Goal: Contribute content: Contribute content

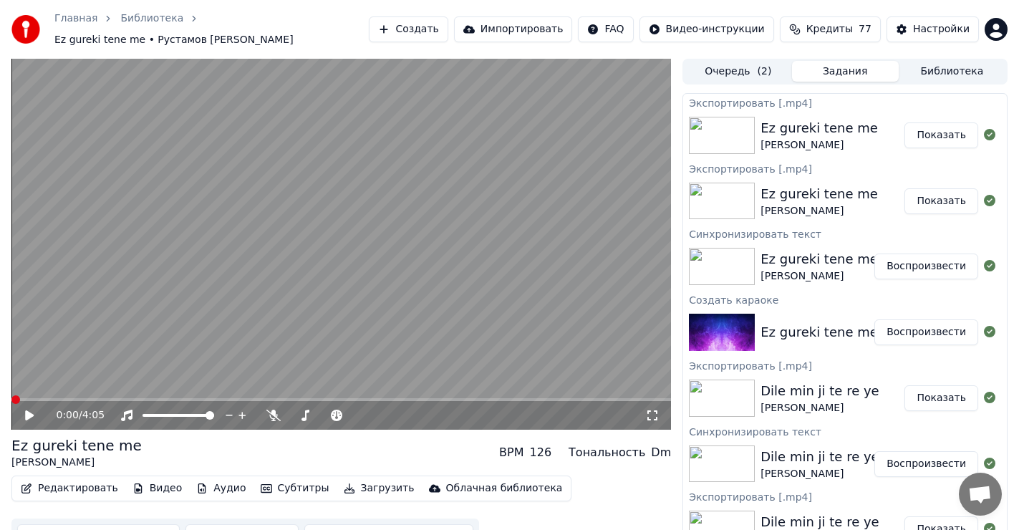
click at [447, 32] on button "Создать" at bounding box center [408, 29] width 79 height 26
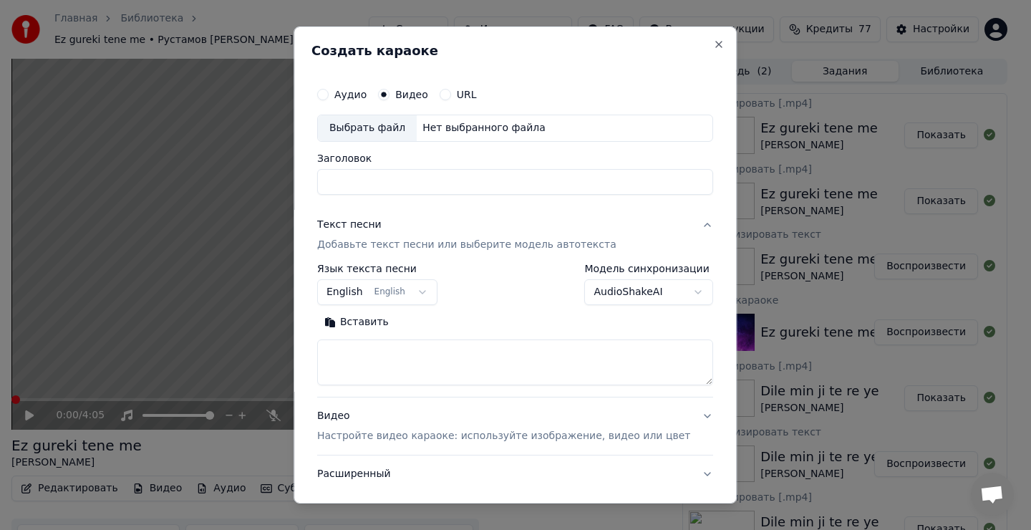
click at [384, 127] on div "Выбрать файл" at bounding box center [367, 128] width 99 height 26
type input "**********"
click at [377, 324] on button "Вставить" at bounding box center [356, 322] width 79 height 23
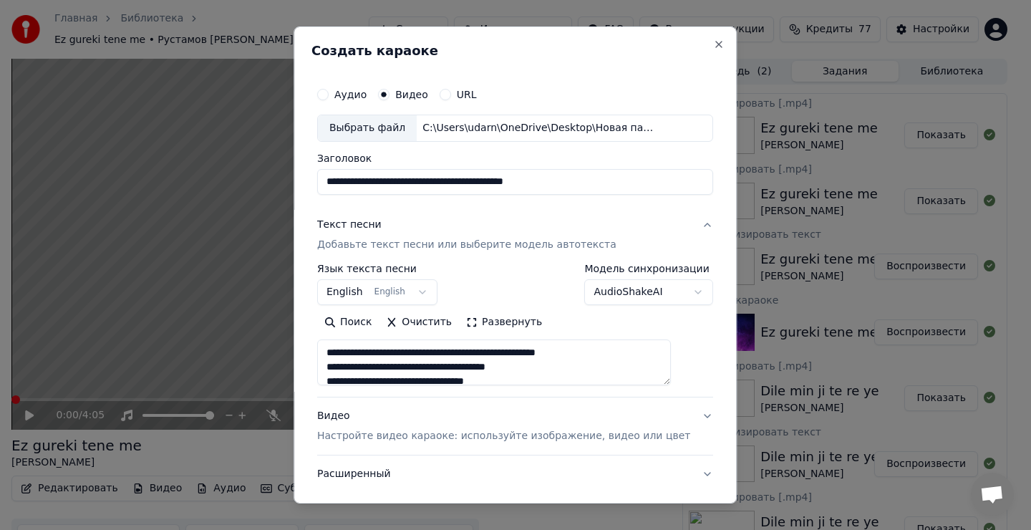
type textarea "**********"
click at [416, 320] on button "Очистить" at bounding box center [419, 322] width 80 height 23
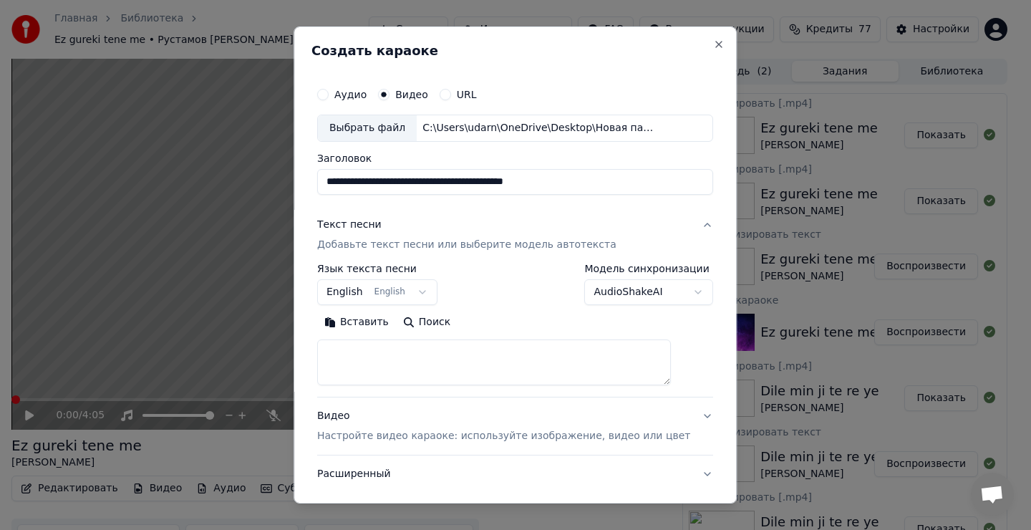
click at [349, 355] on textarea at bounding box center [494, 362] width 354 height 46
drag, startPoint x: 357, startPoint y: 357, endPoint x: 343, endPoint y: 334, distance: 26.6
click at [356, 355] on textarea at bounding box center [494, 362] width 354 height 46
click at [367, 316] on button "Вставить" at bounding box center [356, 322] width 79 height 23
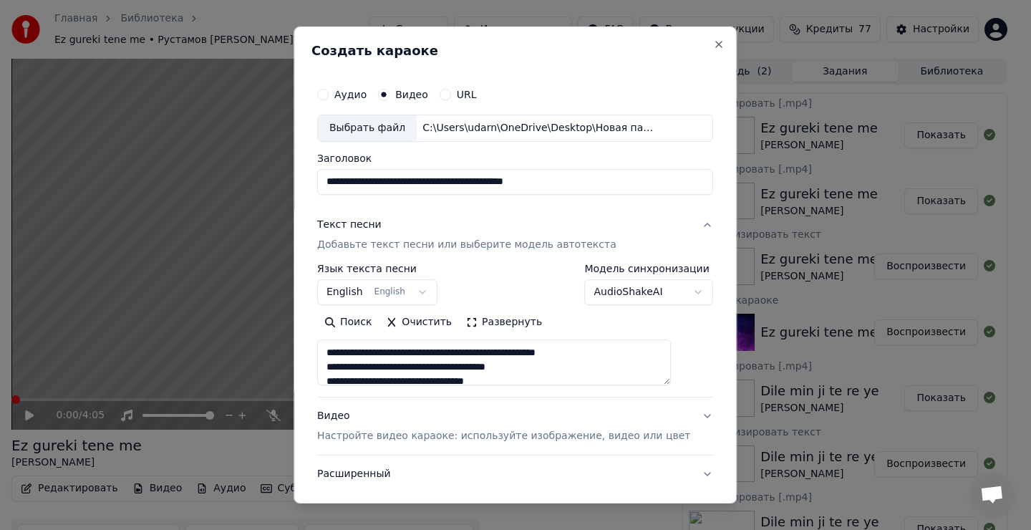
type textarea "**********"
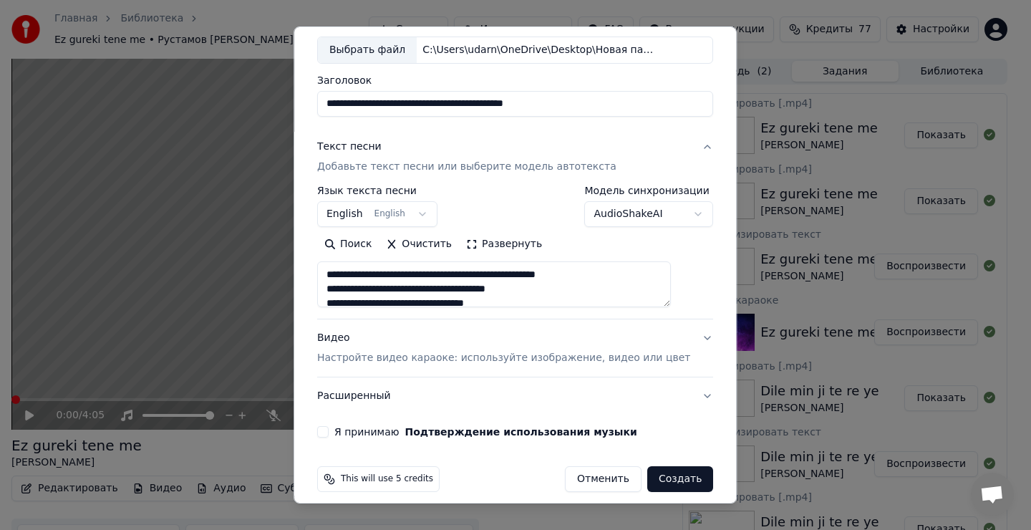
scroll to position [90, 0]
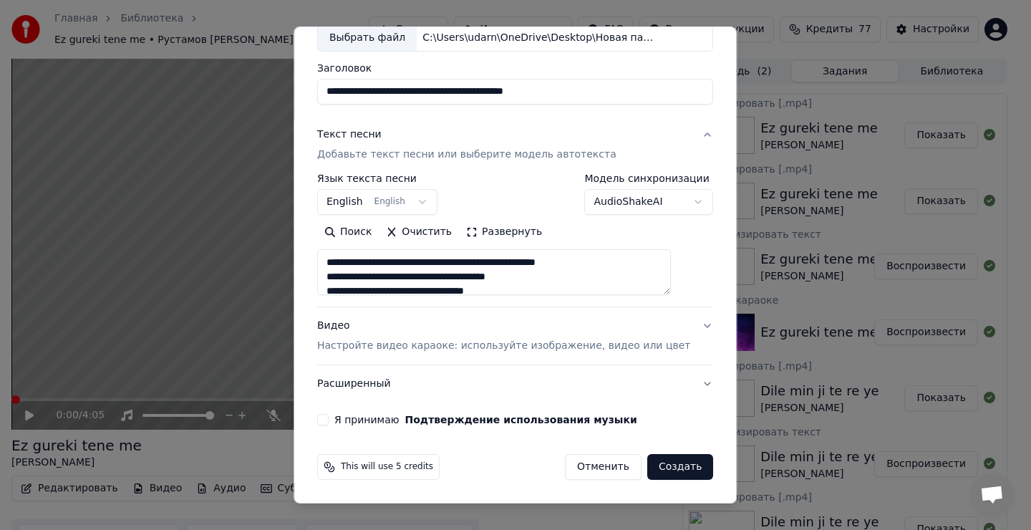
click at [329, 420] on button "Я принимаю Подтверждение использования музыки" at bounding box center [322, 419] width 11 height 11
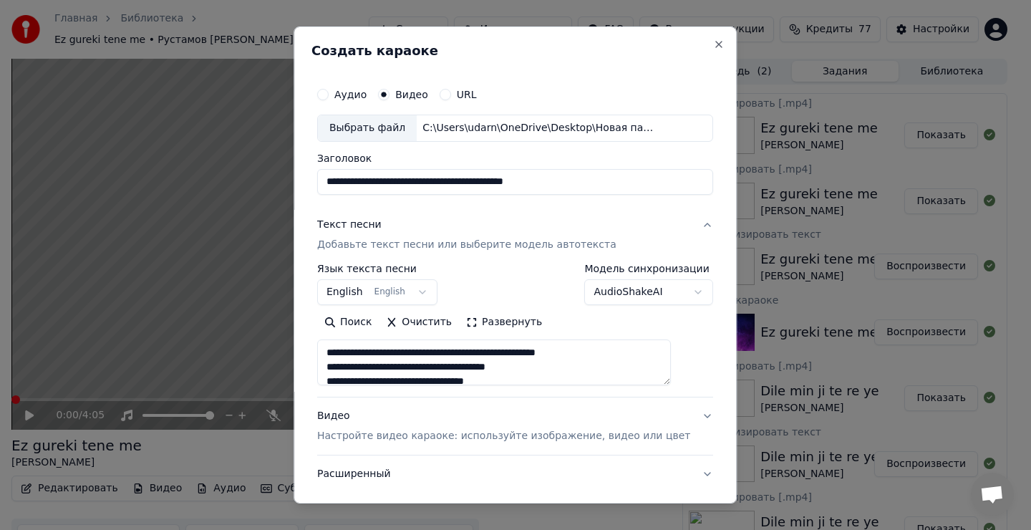
scroll to position [0, 0]
click at [415, 294] on body "Главная Библиотека Ez gureki tene me • Рустамов [PERSON_NAME] Импортировать FAQ…" at bounding box center [509, 265] width 1019 height 530
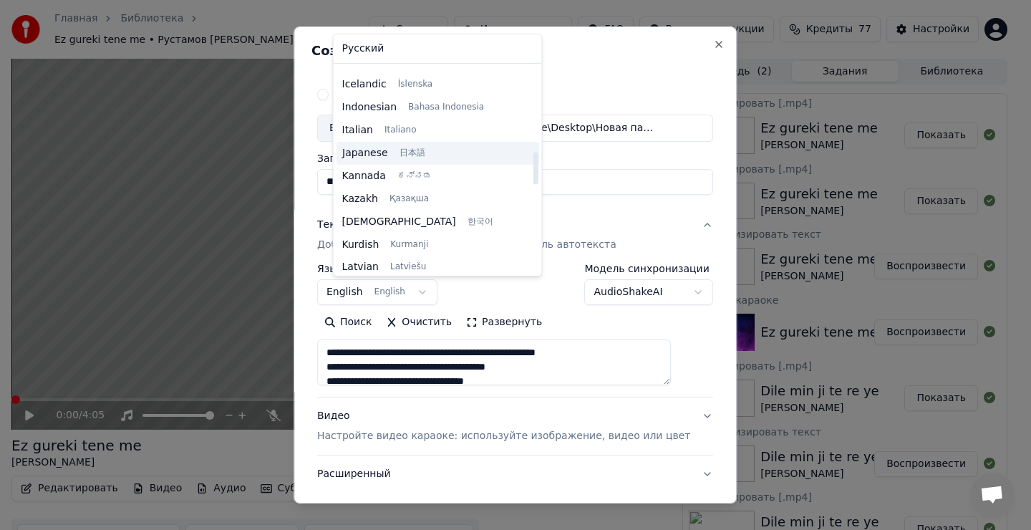
scroll to position [544, 0]
select select "**"
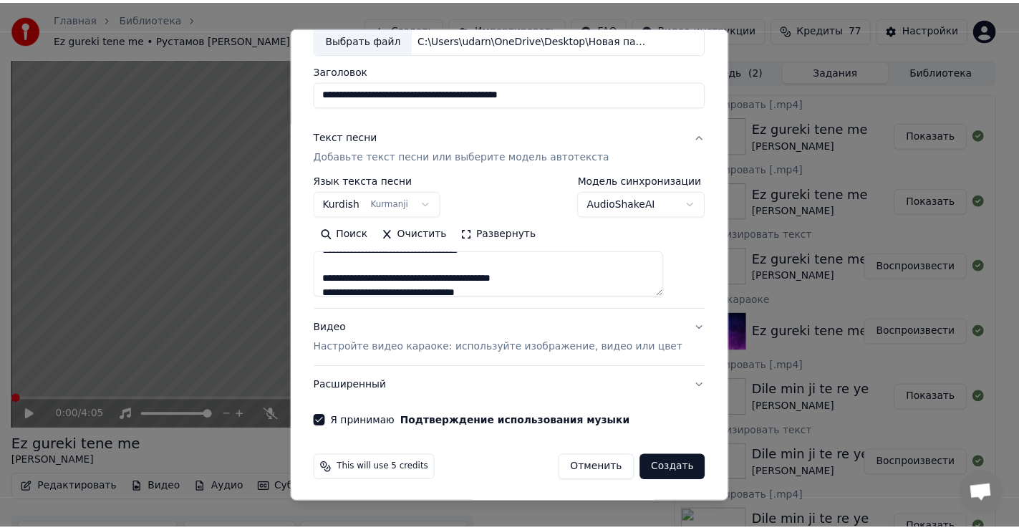
scroll to position [90, 0]
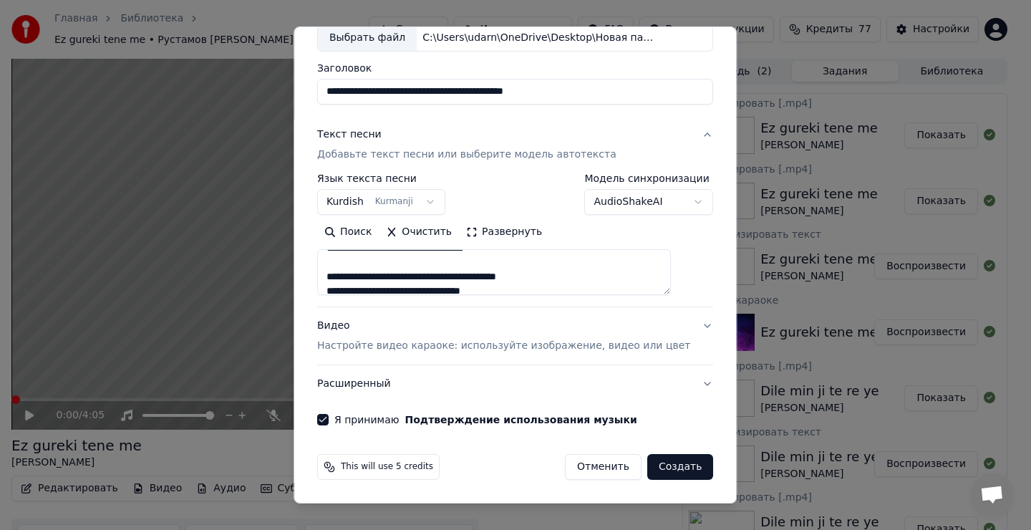
click at [655, 470] on button "Создать" at bounding box center [680, 467] width 66 height 26
type textarea "**********"
select select
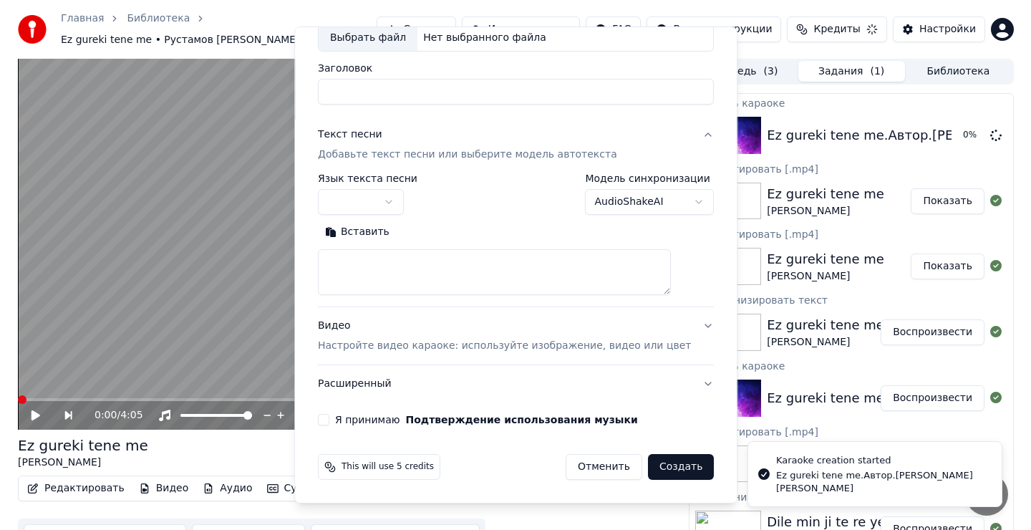
scroll to position [0, 0]
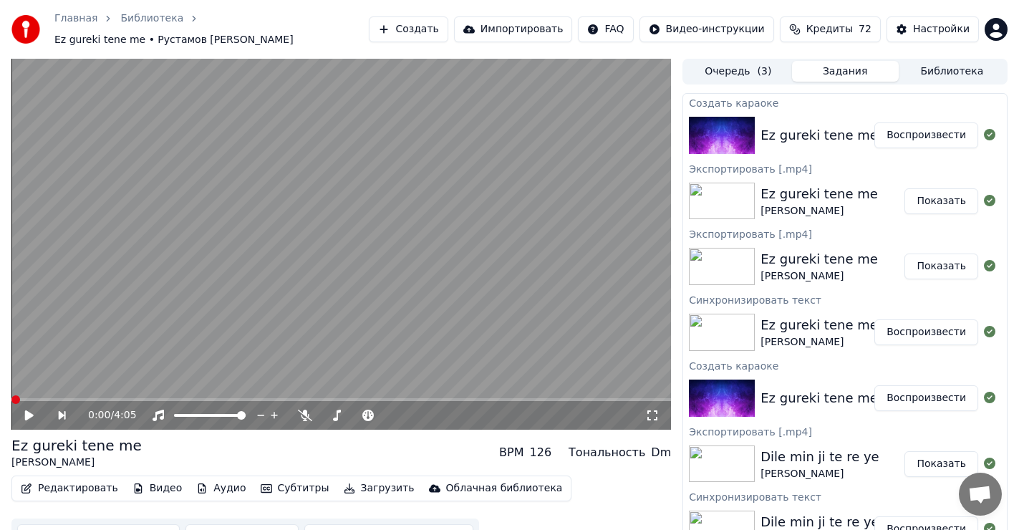
click at [911, 135] on button "Воспроизвести" at bounding box center [926, 135] width 104 height 26
click at [270, 415] on icon at bounding box center [273, 415] width 14 height 11
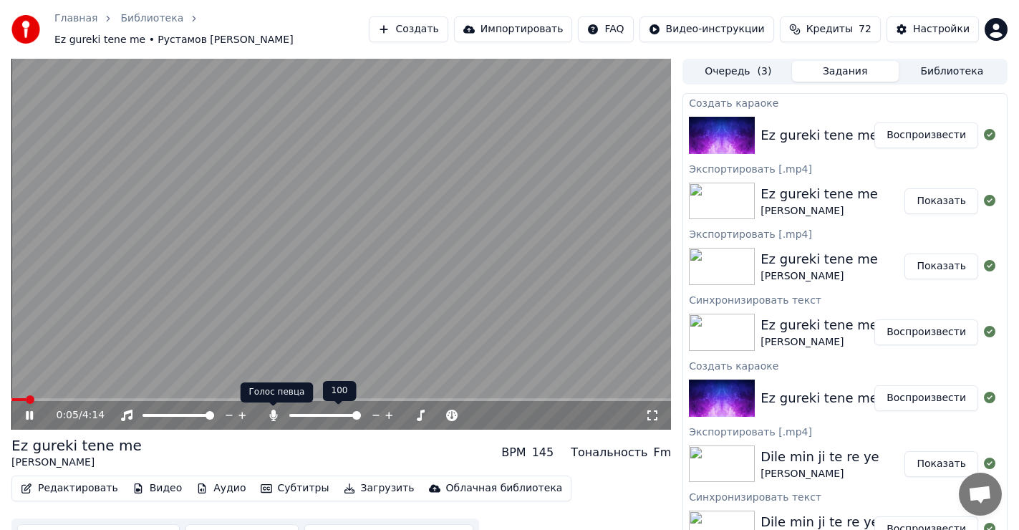
click at [272, 417] on icon at bounding box center [273, 415] width 14 height 11
click at [271, 410] on icon at bounding box center [273, 415] width 14 height 11
click at [24, 416] on icon at bounding box center [40, 415] width 34 height 11
click at [11, 401] on span at bounding box center [15, 399] width 9 height 9
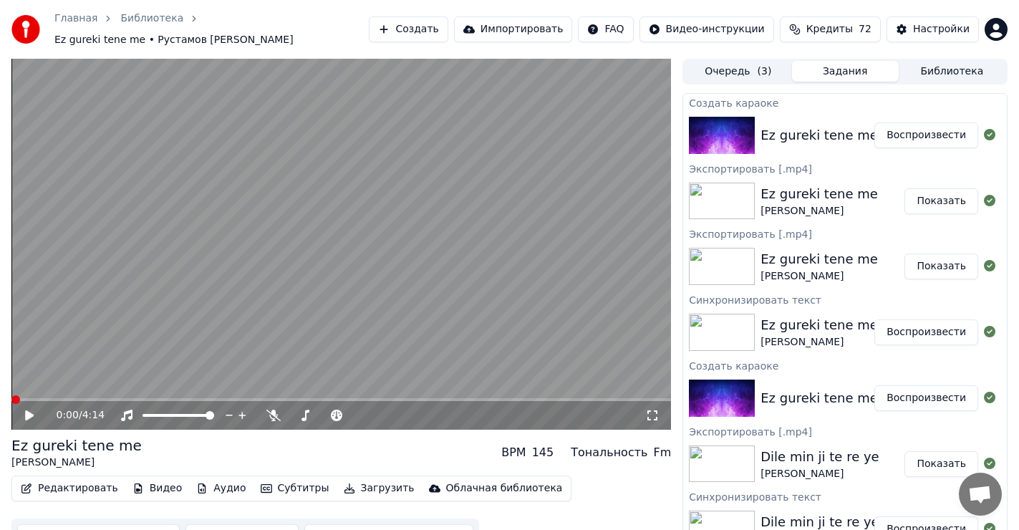
click at [74, 483] on button "Редактировать" at bounding box center [69, 488] width 109 height 20
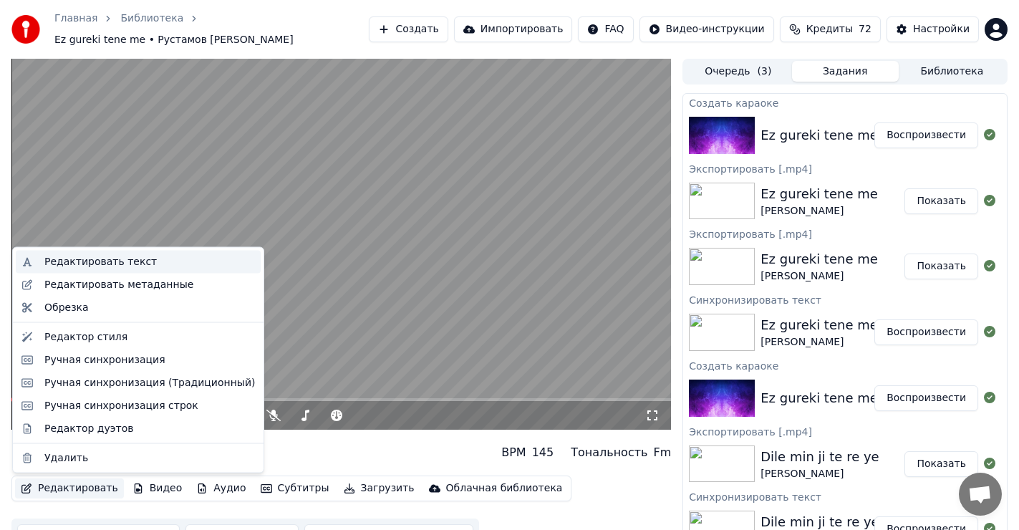
click at [108, 259] on div "Редактировать текст" at bounding box center [100, 262] width 112 height 14
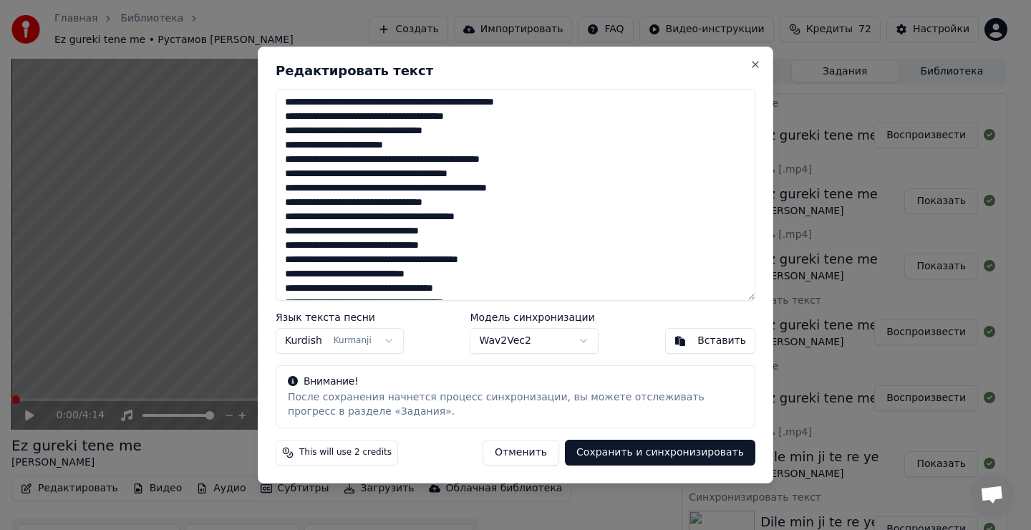
click at [360, 342] on body "Главная Библиотека Ez gureki tene me • Рустамов [PERSON_NAME] Импортировать FAQ…" at bounding box center [509, 265] width 1019 height 530
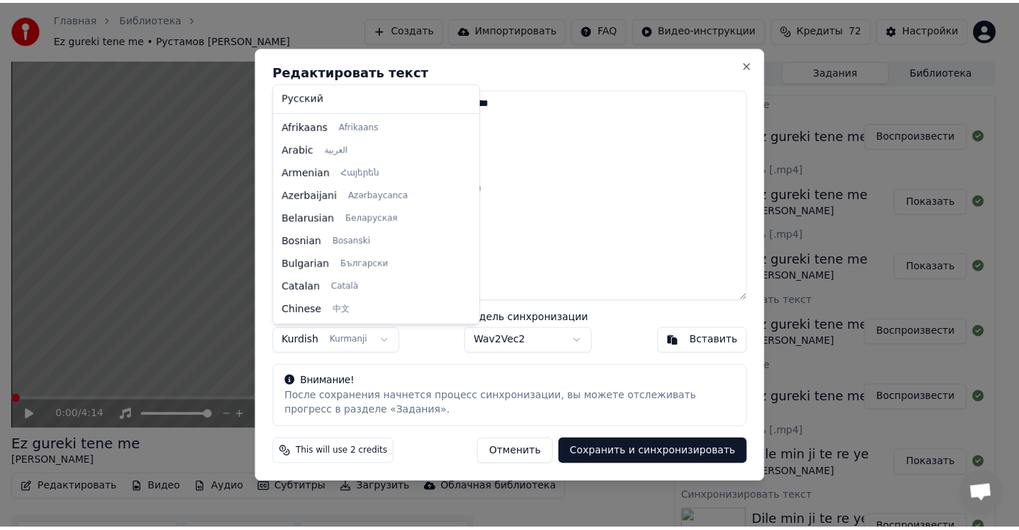
scroll to position [527, 0]
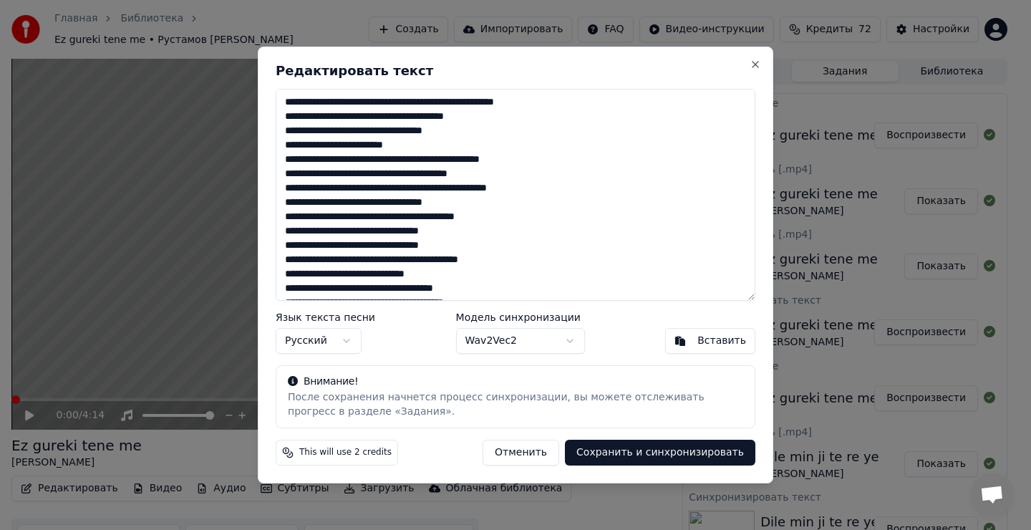
click at [662, 452] on button "Сохранить и синхронизировать" at bounding box center [660, 453] width 190 height 26
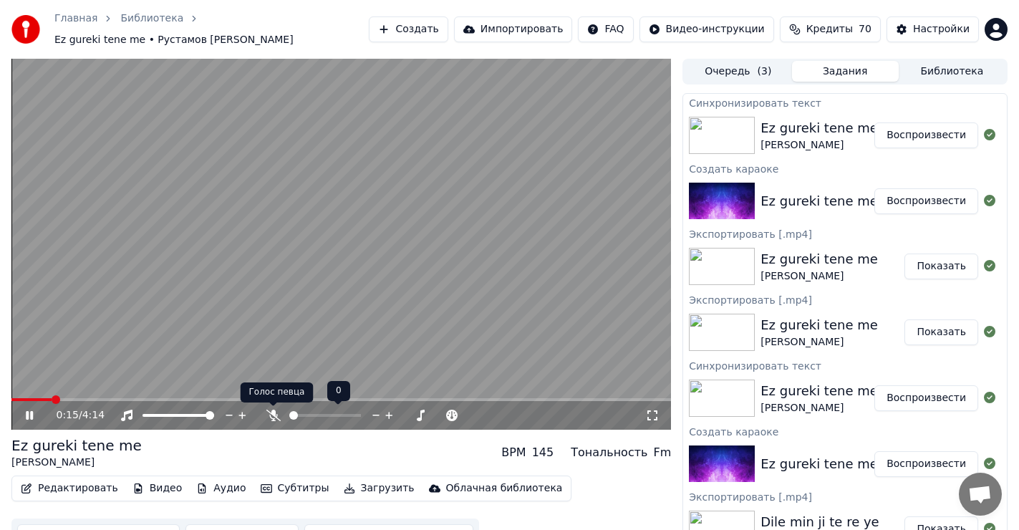
click at [273, 413] on icon at bounding box center [273, 415] width 14 height 11
click at [273, 417] on icon at bounding box center [273, 415] width 8 height 11
click at [273, 415] on icon at bounding box center [273, 415] width 14 height 11
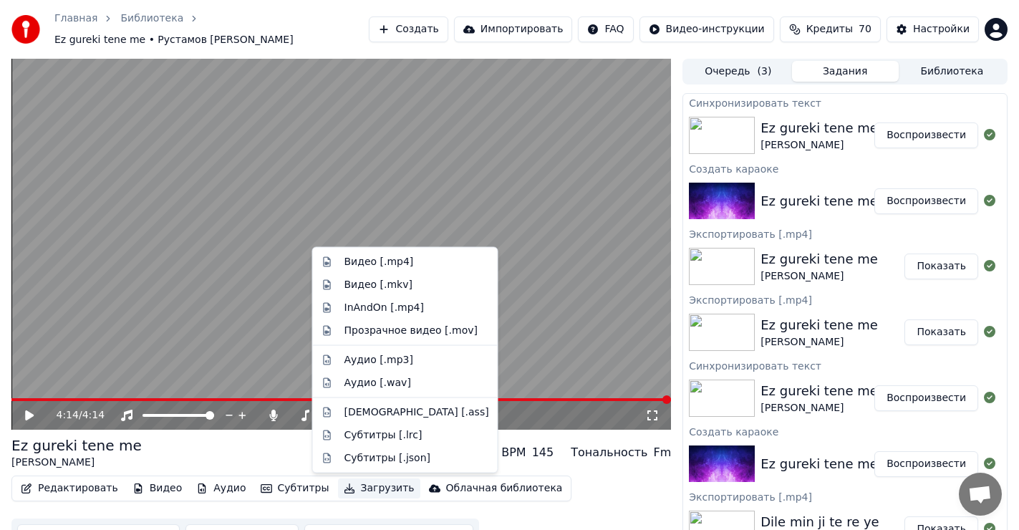
click at [352, 487] on button "Загрузить" at bounding box center [379, 488] width 82 height 20
click at [359, 261] on div "Видео [.mp4]" at bounding box center [378, 262] width 69 height 14
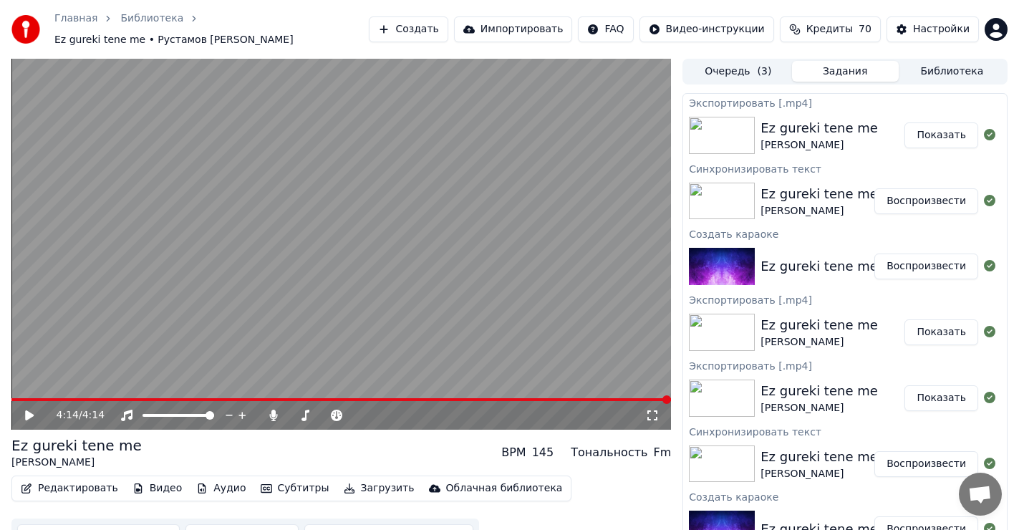
click at [935, 139] on button "Показать" at bounding box center [941, 135] width 74 height 26
click at [29, 414] on icon at bounding box center [29, 415] width 9 height 10
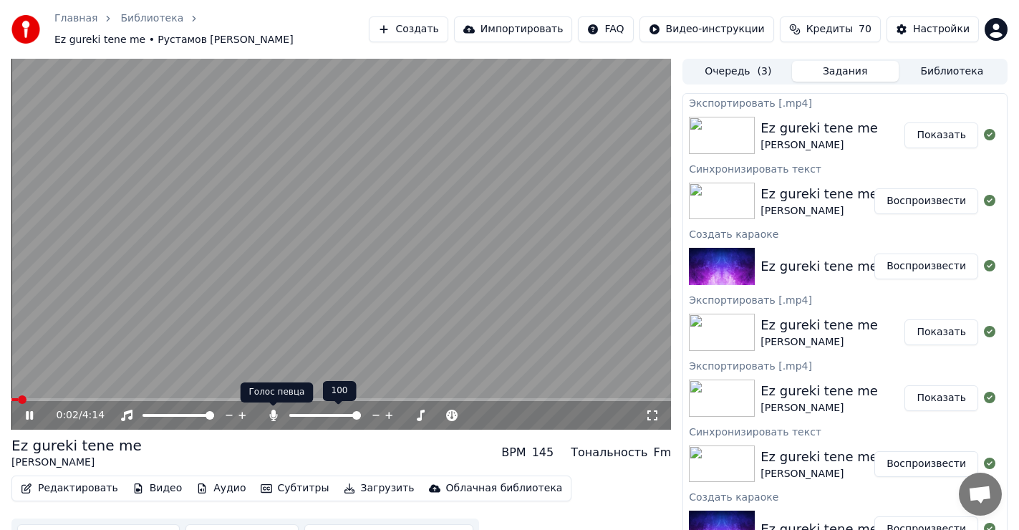
click at [272, 414] on icon at bounding box center [273, 415] width 8 height 11
click at [27, 412] on icon at bounding box center [29, 415] width 7 height 9
click at [11, 403] on span at bounding box center [15, 399] width 9 height 9
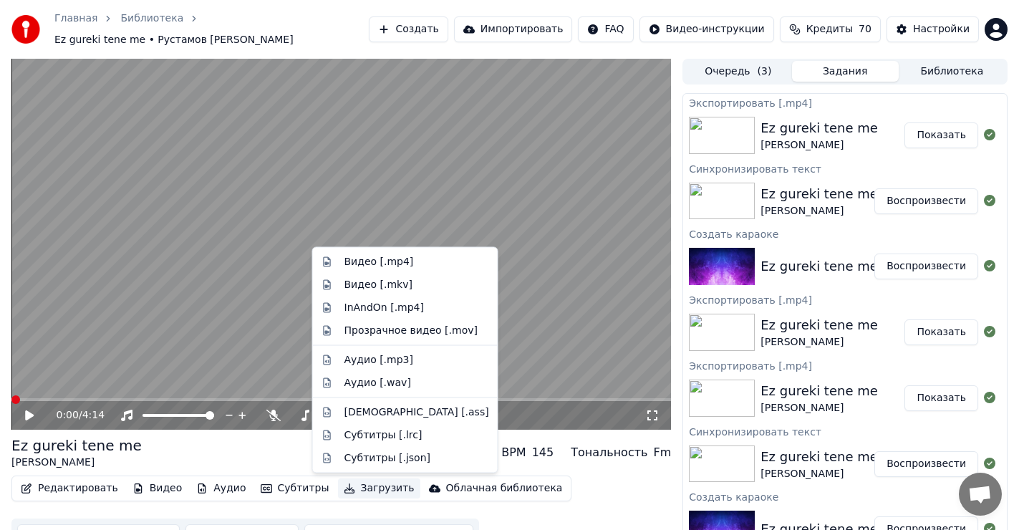
click at [348, 488] on button "Загрузить" at bounding box center [379, 488] width 82 height 20
click at [365, 257] on div "Видео [.mp4]" at bounding box center [378, 262] width 69 height 14
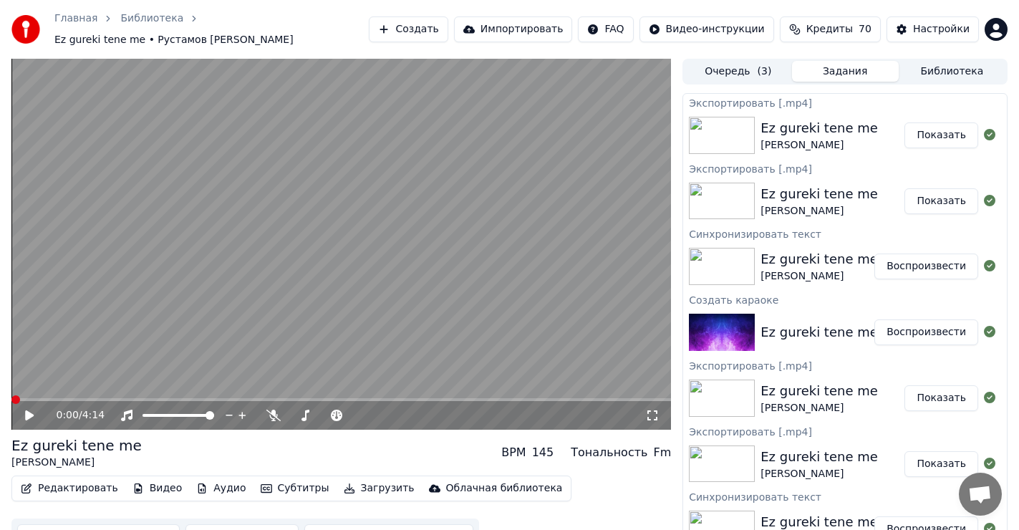
click at [929, 134] on button "Показать" at bounding box center [941, 135] width 74 height 26
